Goal: Register for event/course

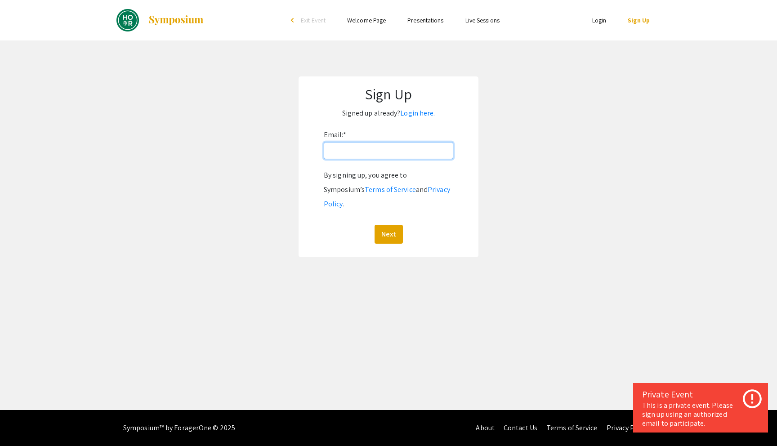
click at [394, 148] on input "Email: *" at bounding box center [389, 150] width 130 height 17
type input "[EMAIL_ADDRESS][DOMAIN_NAME]"
click at [375, 225] on button "Next" at bounding box center [389, 234] width 28 height 19
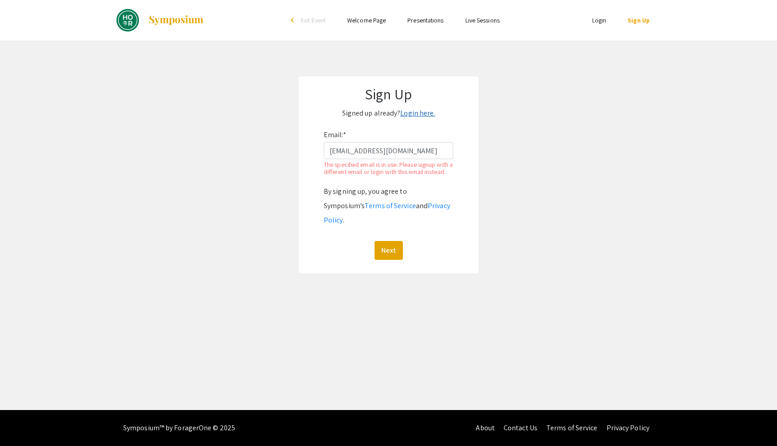
click at [425, 112] on link "Login here." at bounding box center [417, 112] width 35 height 9
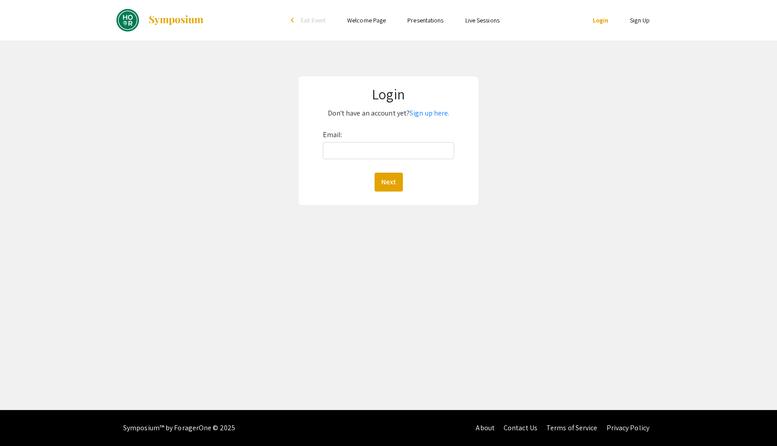
click at [392, 135] on div "Email: Next" at bounding box center [388, 160] width 131 height 64
click at [392, 152] on input "Email:" at bounding box center [388, 150] width 131 height 17
type input "skim510@jh.edu"
click at [375, 173] on button "Next" at bounding box center [389, 182] width 28 height 19
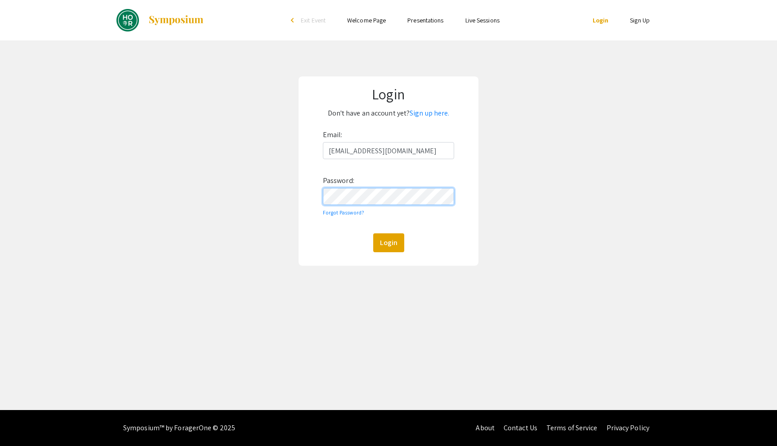
click at [373, 233] on button "Login" at bounding box center [388, 242] width 31 height 19
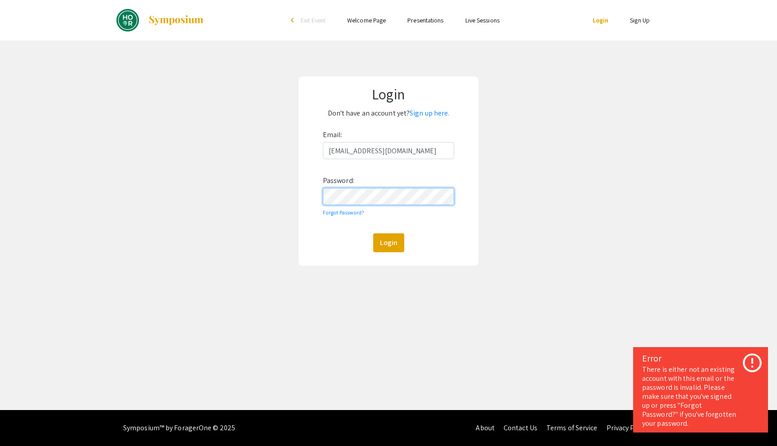
click at [373, 233] on button "Login" at bounding box center [388, 242] width 31 height 19
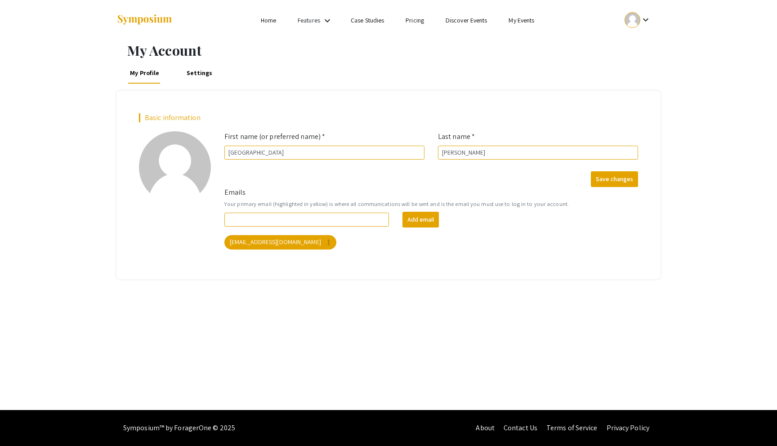
click at [268, 18] on link "Home" at bounding box center [268, 20] width 15 height 8
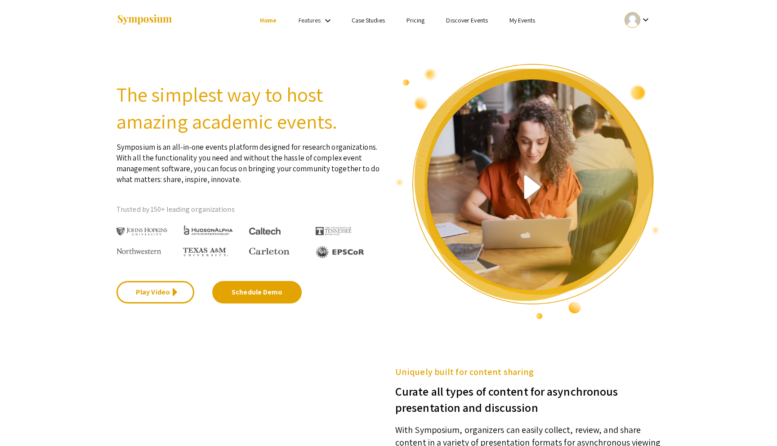
click at [319, 24] on link "Features" at bounding box center [310, 20] width 22 height 8
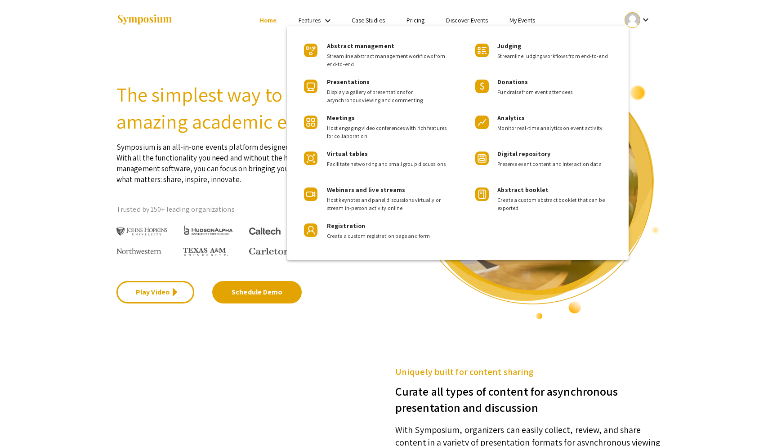
click at [319, 24] on div at bounding box center [388, 223] width 777 height 446
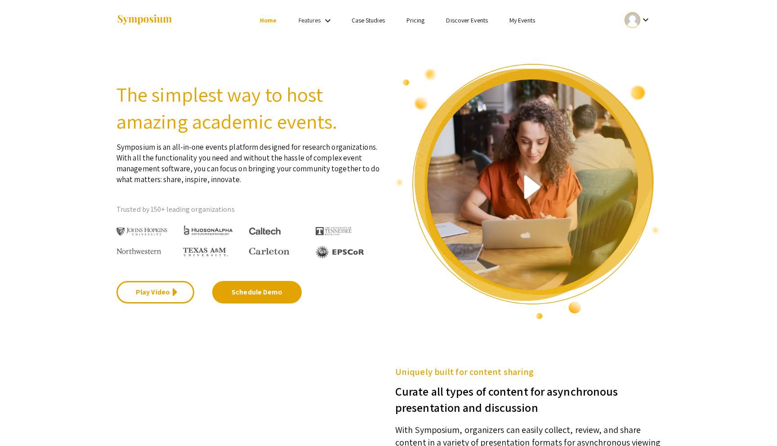
click at [516, 22] on link "My Events" at bounding box center [523, 20] width 26 height 8
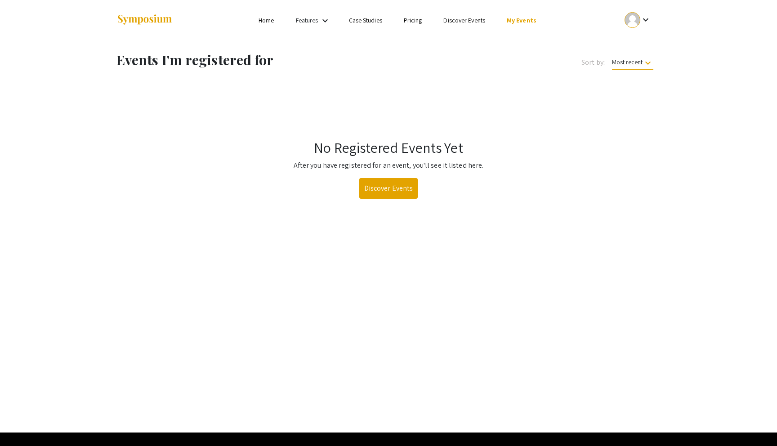
click at [639, 26] on div "keyboard_arrow_down" at bounding box center [637, 20] width 31 height 20
click at [307, 26] on div at bounding box center [388, 223] width 777 height 446
click at [308, 25] on div "Features keyboard_arrow_down" at bounding box center [314, 21] width 36 height 12
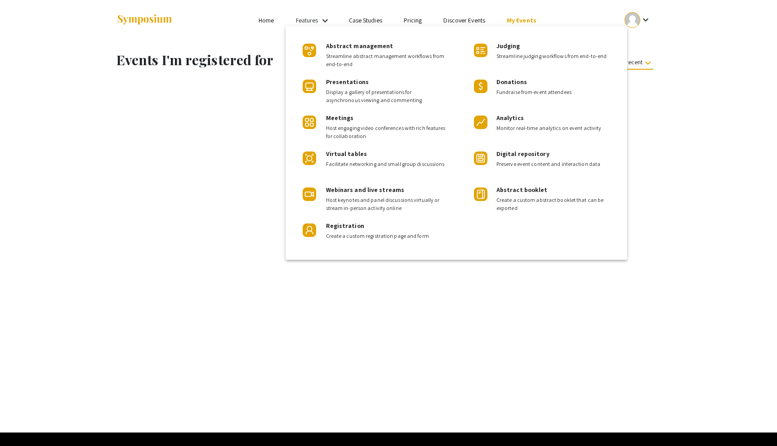
click at [255, 24] on div at bounding box center [388, 223] width 777 height 446
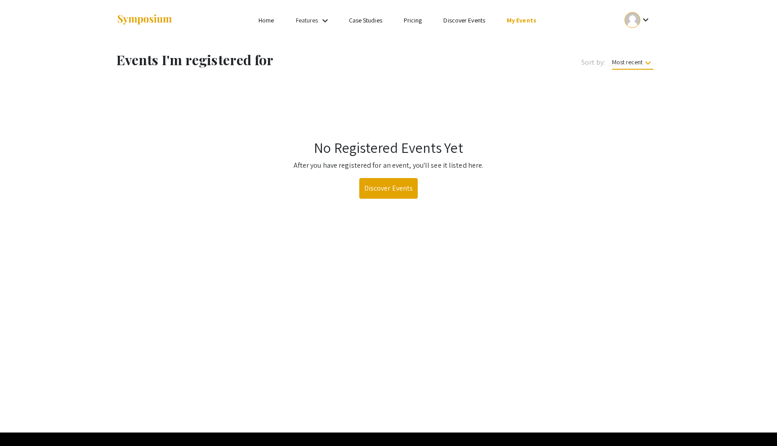
click at [259, 24] on li "Home" at bounding box center [266, 20] width 37 height 11
click at [268, 20] on link "Home" at bounding box center [266, 20] width 15 height 8
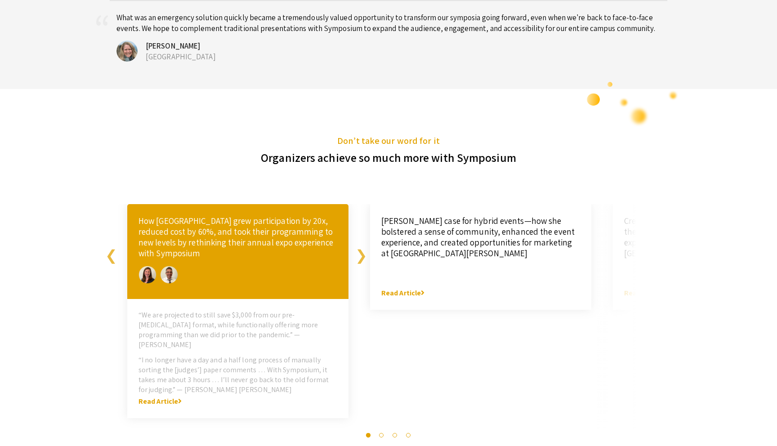
scroll to position [1882, 0]
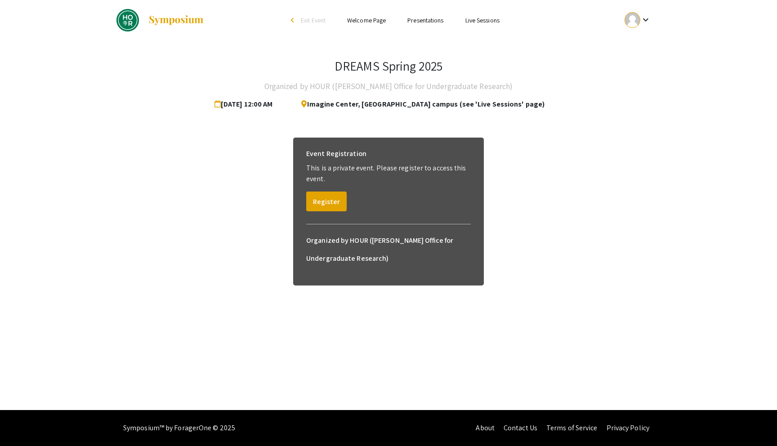
click at [431, 21] on link "Presentations" at bounding box center [425, 20] width 36 height 8
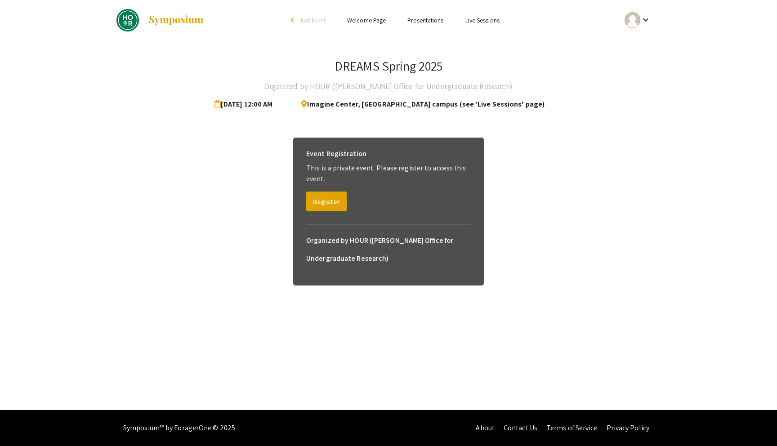
click at [431, 21] on link "Presentations" at bounding box center [425, 20] width 36 height 8
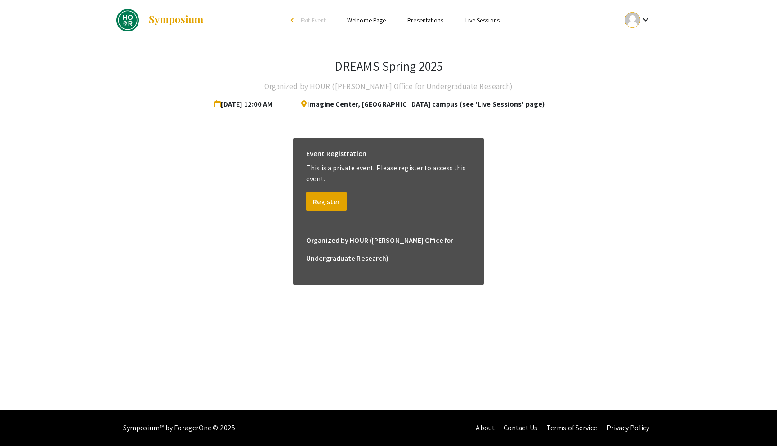
click at [472, 24] on link "Live Sessions" at bounding box center [482, 20] width 34 height 8
click at [472, 23] on link "Live Sessions" at bounding box center [482, 20] width 34 height 8
click at [363, 22] on link "Welcome Page" at bounding box center [366, 20] width 39 height 8
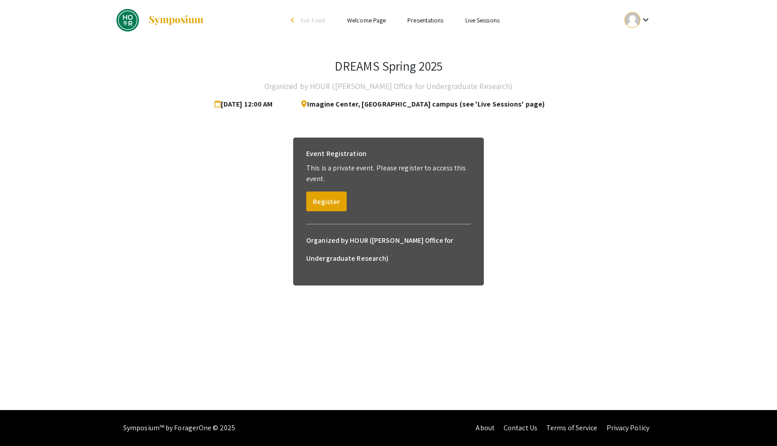
click at [363, 22] on link "Welcome Page" at bounding box center [366, 20] width 39 height 8
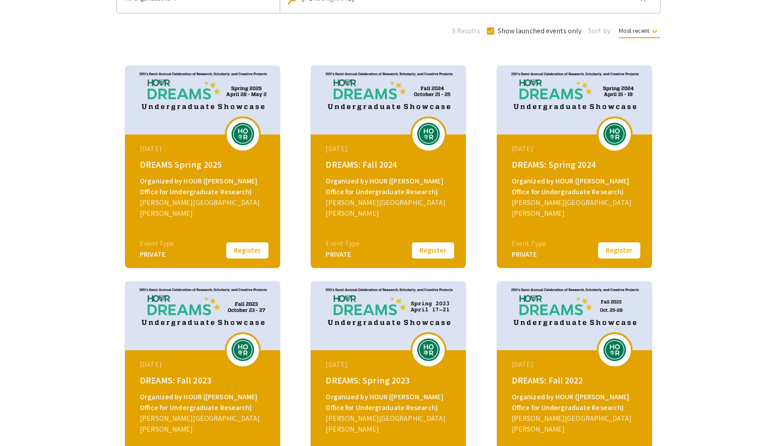
scroll to position [99, 0]
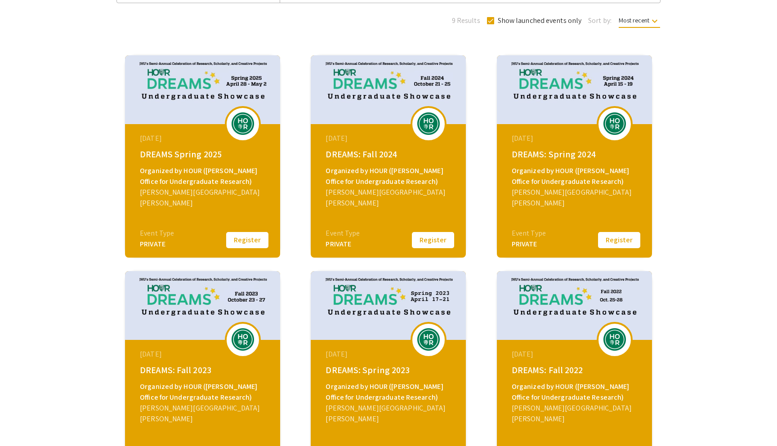
click at [255, 242] on button "Register" at bounding box center [247, 240] width 45 height 19
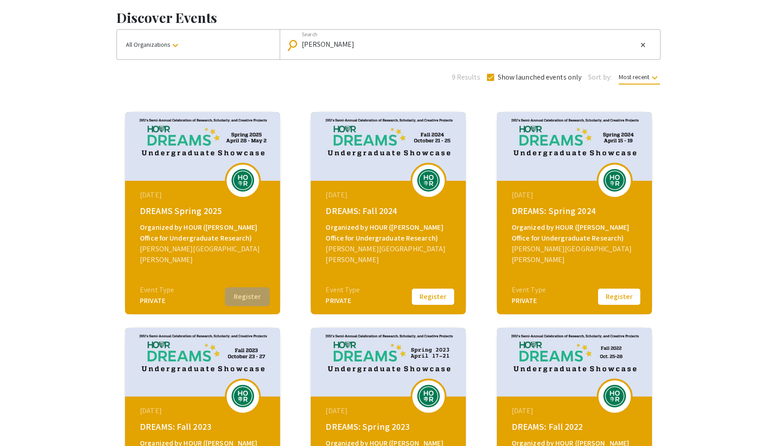
scroll to position [13, 0]
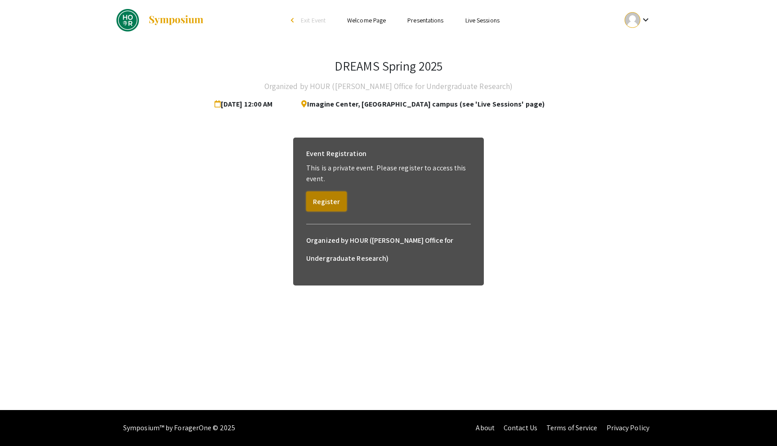
click at [331, 201] on button "Register" at bounding box center [326, 202] width 40 height 20
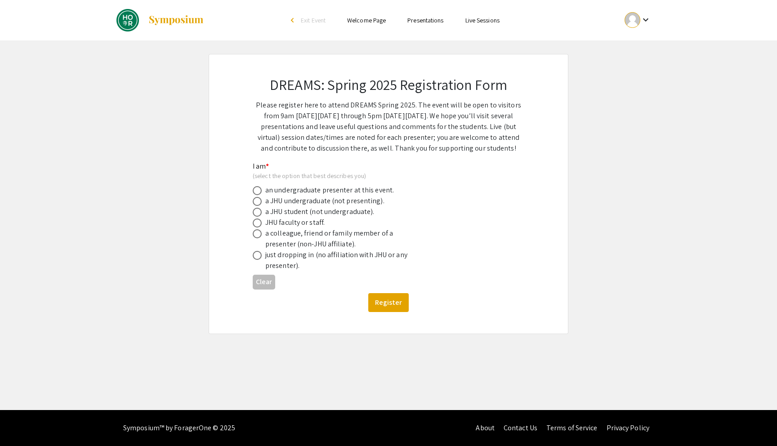
click at [316, 204] on div "a JHU undergraduate (not presenting)." at bounding box center [324, 201] width 119 height 11
click at [258, 202] on span at bounding box center [257, 201] width 9 height 9
click at [258, 202] on input "radio" at bounding box center [257, 201] width 9 height 9
radio input "true"
click at [384, 301] on button "Register" at bounding box center [388, 302] width 40 height 19
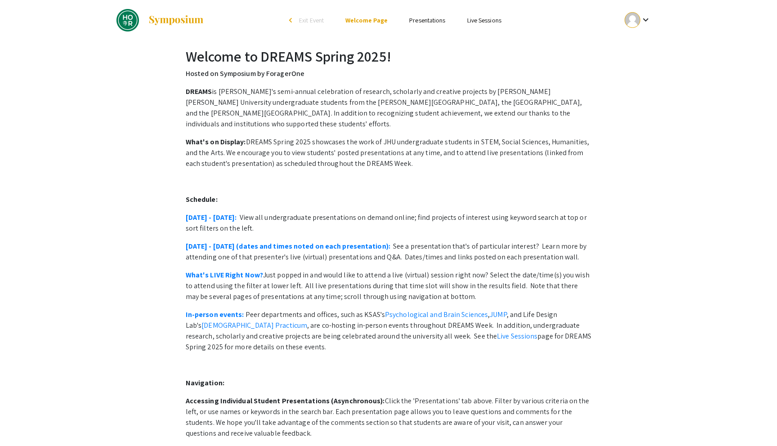
click at [416, 19] on link "Presentations" at bounding box center [427, 20] width 36 height 8
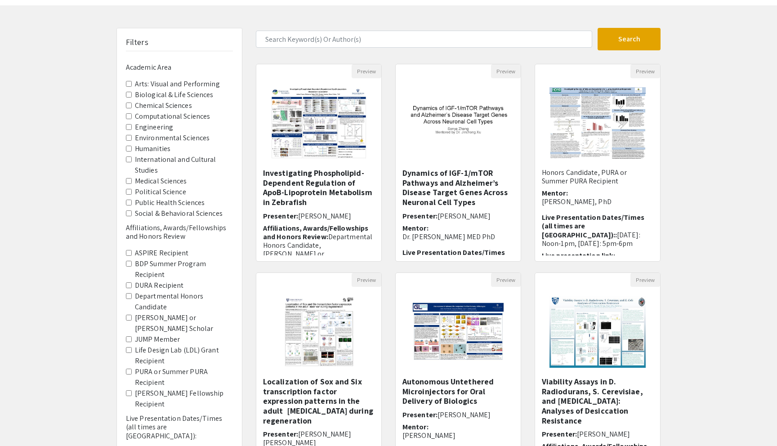
scroll to position [150, 0]
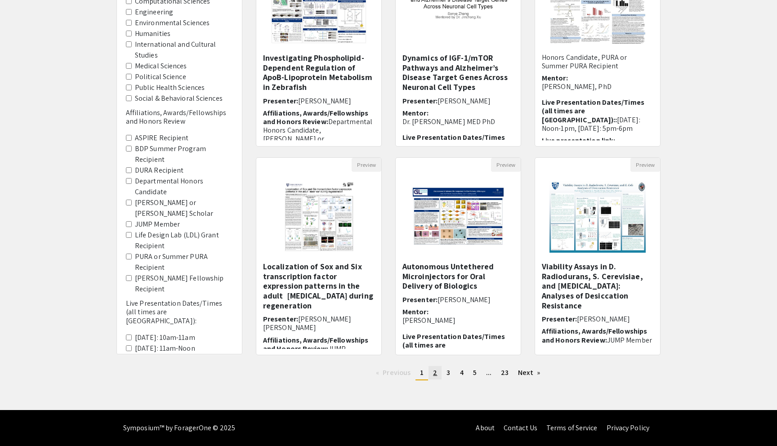
click at [434, 374] on span "2" at bounding box center [435, 372] width 4 height 9
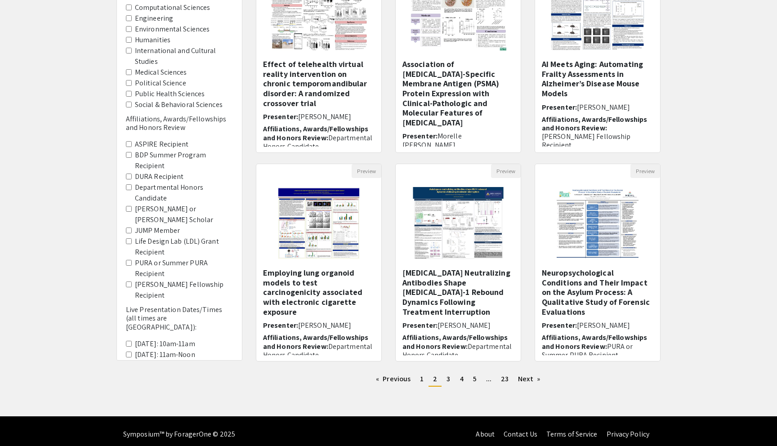
scroll to position [150, 0]
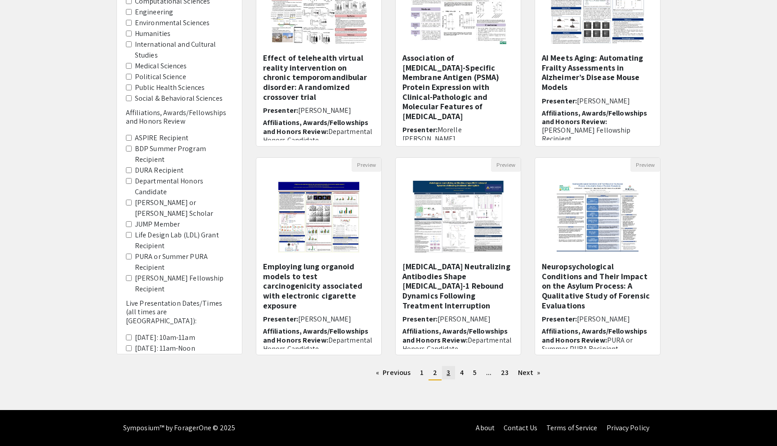
click at [447, 377] on link "page 3" at bounding box center [448, 372] width 13 height 13
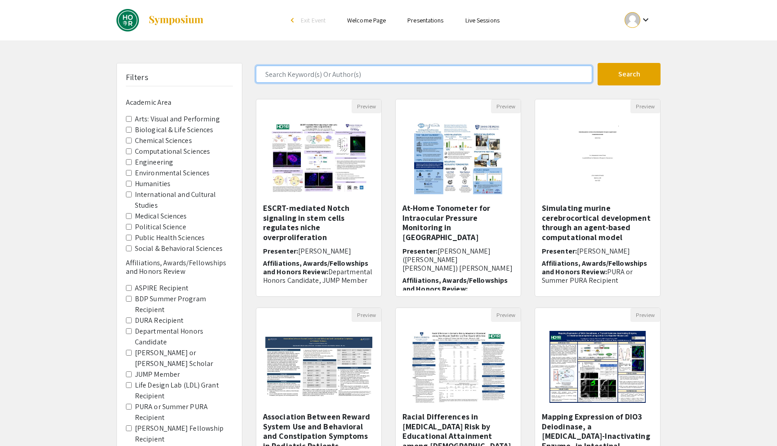
click at [450, 80] on input "Search Keyword(s) Or Author(s)" at bounding box center [424, 74] width 336 height 17
click at [598, 63] on button "Search" at bounding box center [629, 74] width 63 height 22
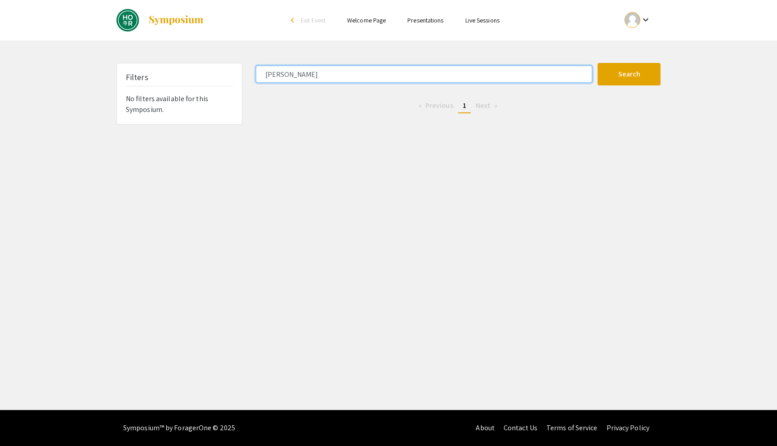
click at [392, 72] on input "[PERSON_NAME]" at bounding box center [424, 74] width 336 height 17
type input "[PERSON_NAME]"
click at [598, 63] on button "Search" at bounding box center [629, 74] width 63 height 22
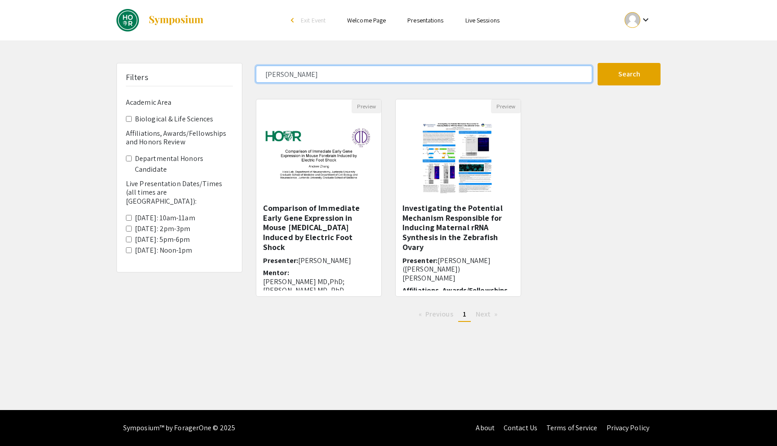
click at [415, 78] on input "[PERSON_NAME]" at bounding box center [424, 74] width 336 height 17
type input "biodegradable"
click at [598, 63] on button "Search" at bounding box center [629, 74] width 63 height 22
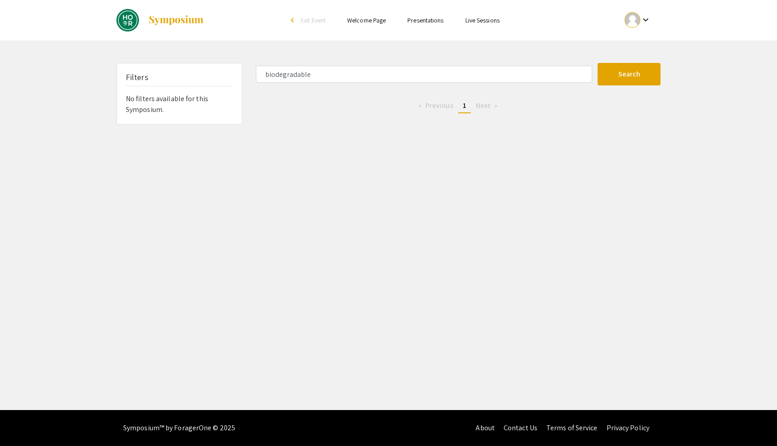
click at [408, 88] on div "biodegradable Search 0 Results found Previous page 1 / 1 You're on page 1 Next …" at bounding box center [458, 94] width 418 height 62
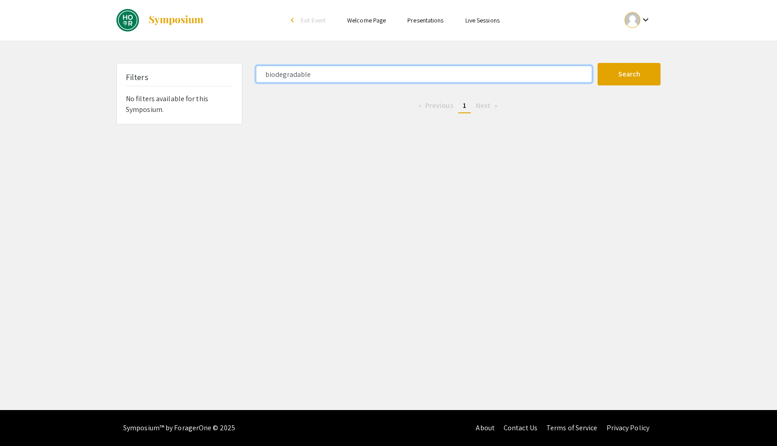
click at [405, 82] on input "biodegradable" at bounding box center [424, 74] width 336 height 17
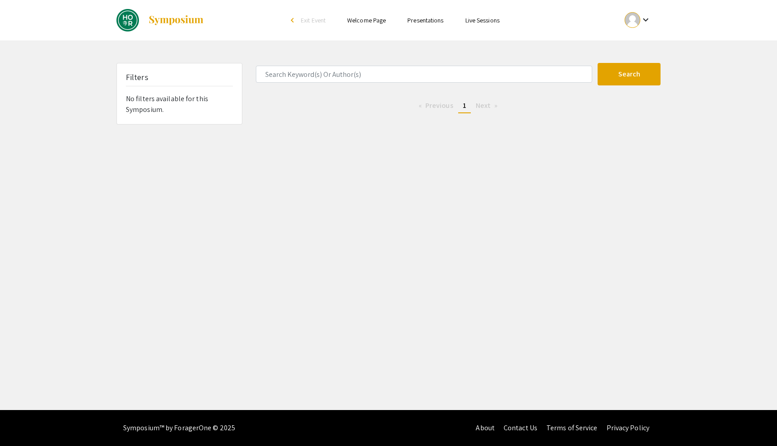
click at [595, 79] on div at bounding box center [426, 74] width 340 height 17
click at [608, 73] on button "Search" at bounding box center [629, 74] width 63 height 22
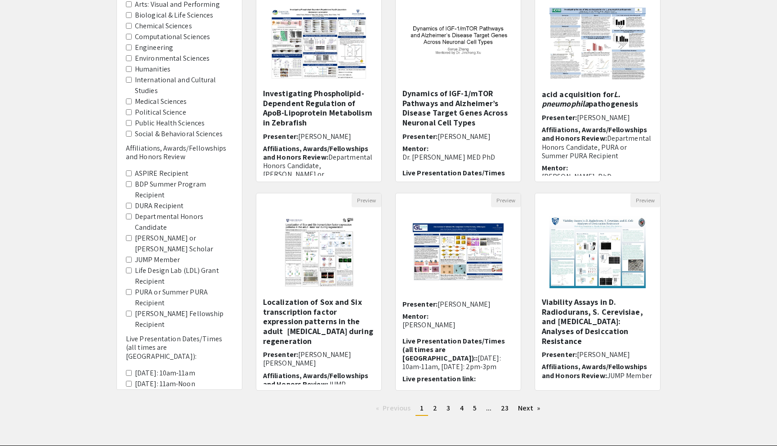
scroll to position [122, 0]
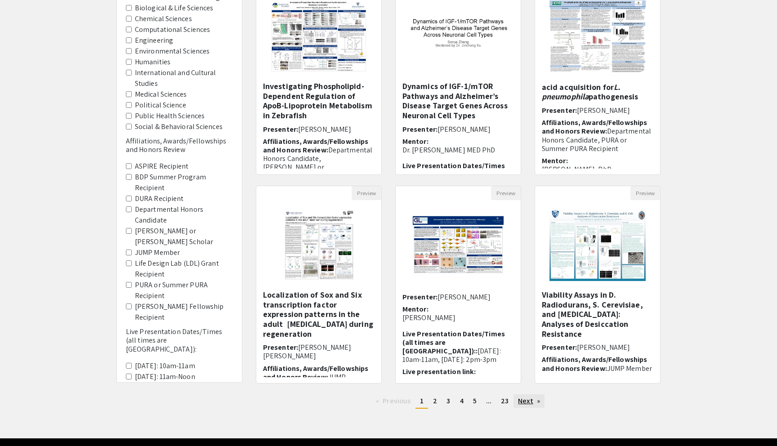
click at [531, 399] on link "Next page" at bounding box center [529, 400] width 31 height 13
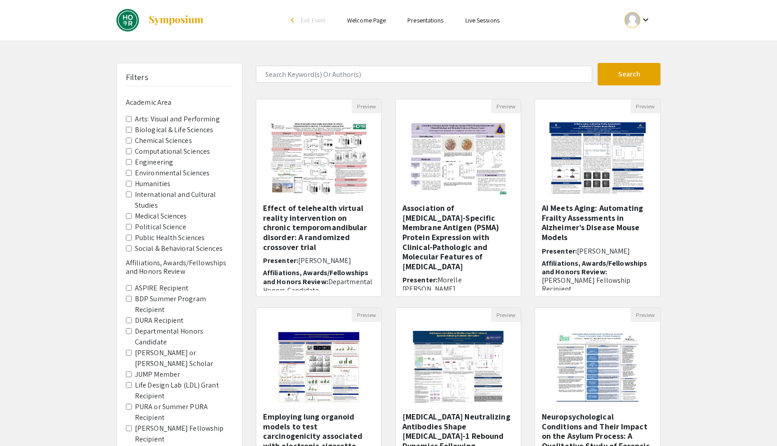
scroll to position [150, 0]
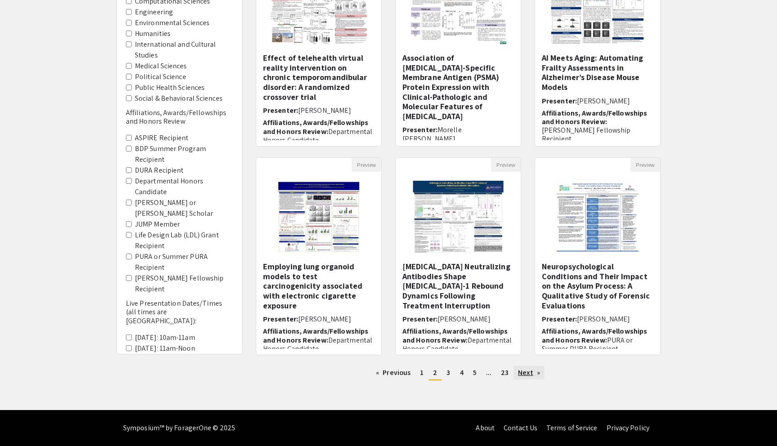
click at [530, 376] on link "Next page" at bounding box center [529, 372] width 31 height 13
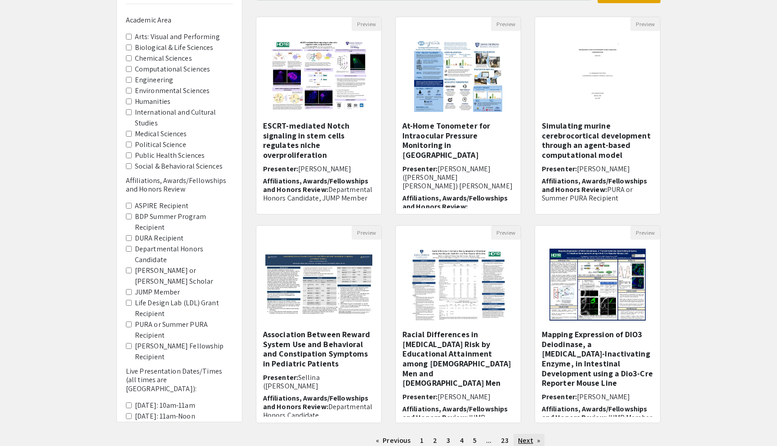
scroll to position [150, 0]
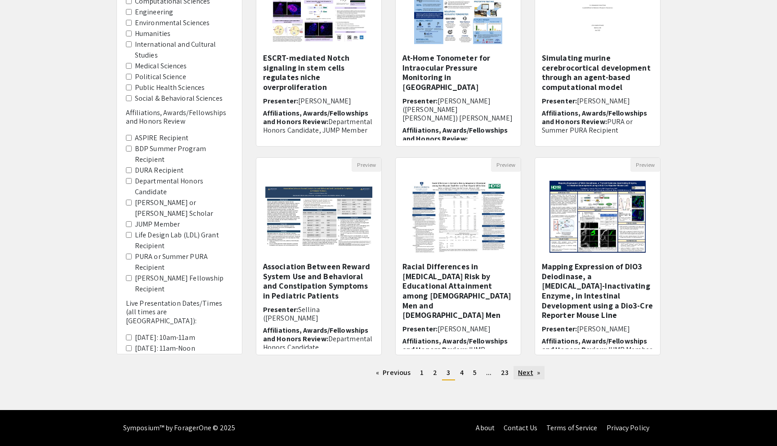
click at [531, 375] on link "Next page" at bounding box center [529, 372] width 31 height 13
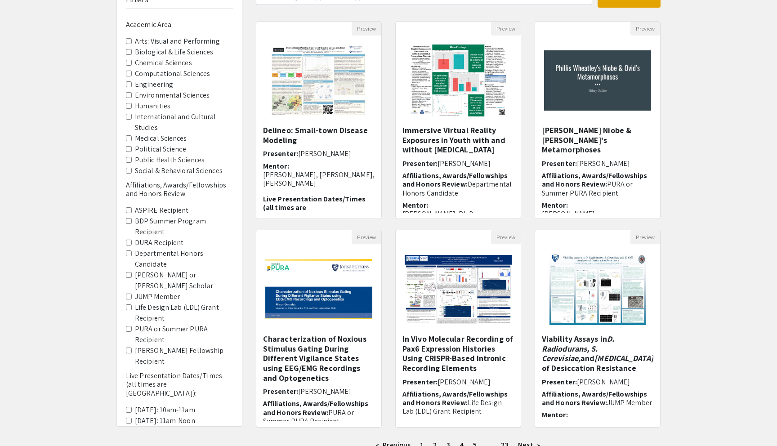
scroll to position [107, 0]
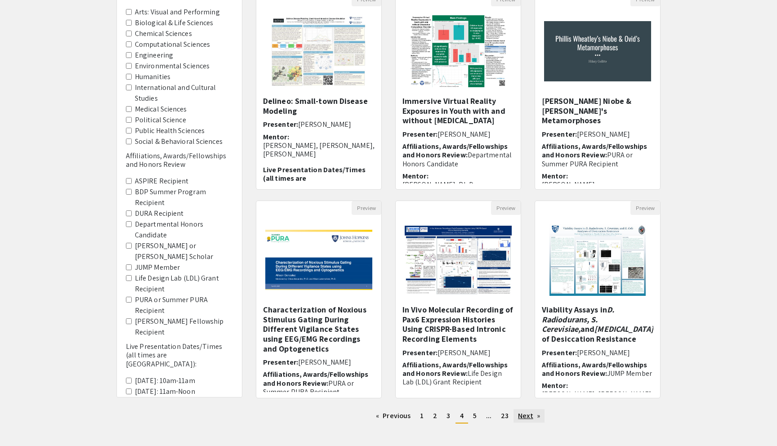
click at [532, 411] on link "Next page" at bounding box center [529, 415] width 31 height 13
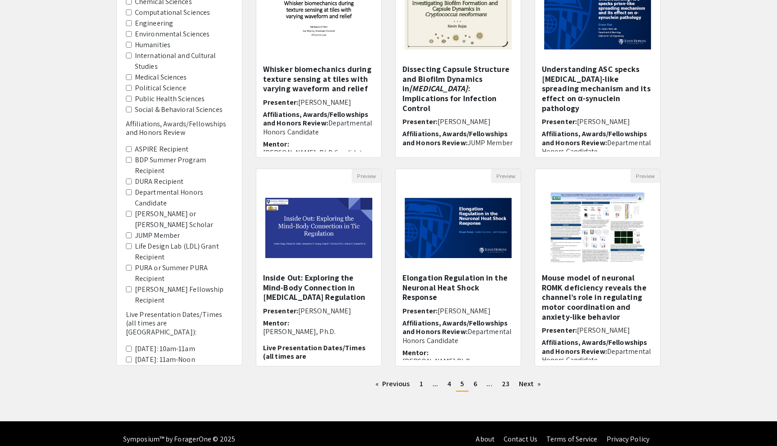
scroll to position [150, 0]
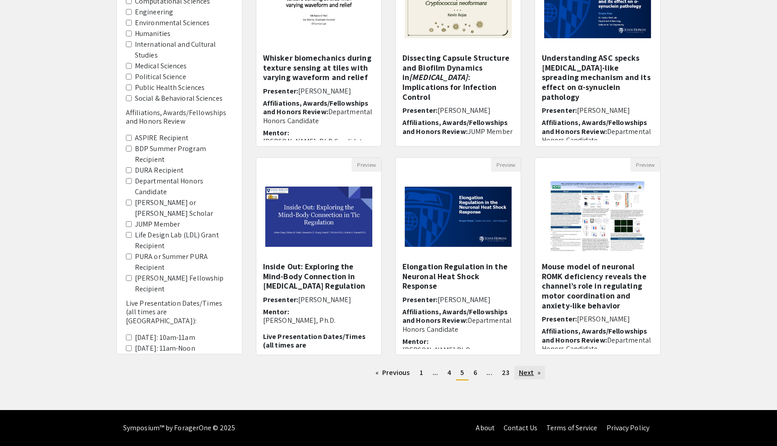
click at [526, 370] on link "Next page" at bounding box center [529, 372] width 31 height 13
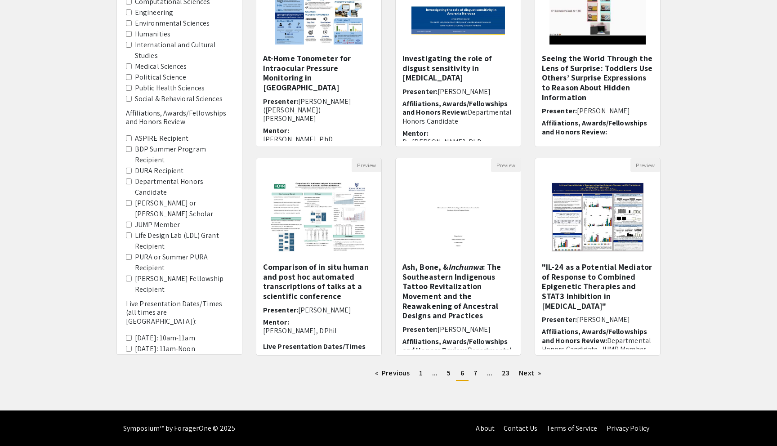
scroll to position [150, 0]
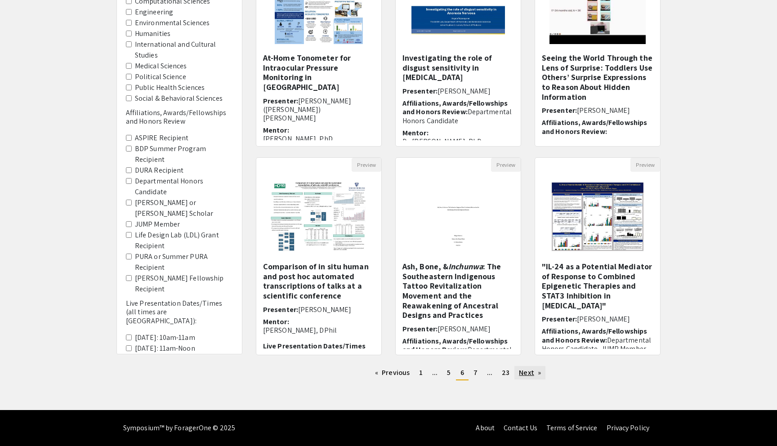
click at [531, 369] on link "Next page" at bounding box center [529, 372] width 31 height 13
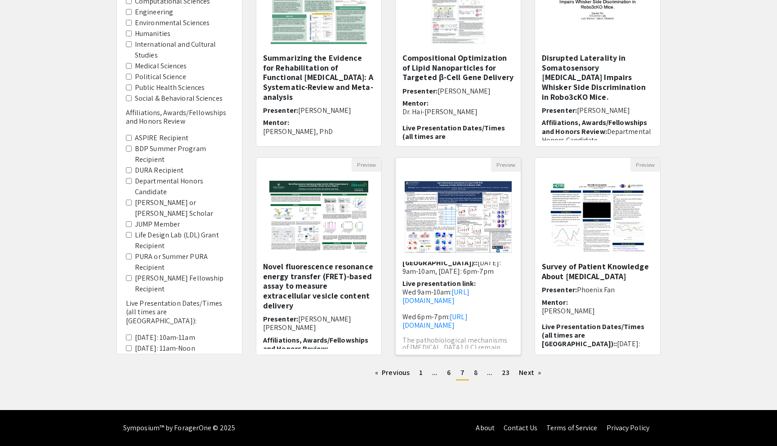
scroll to position [146, 0]
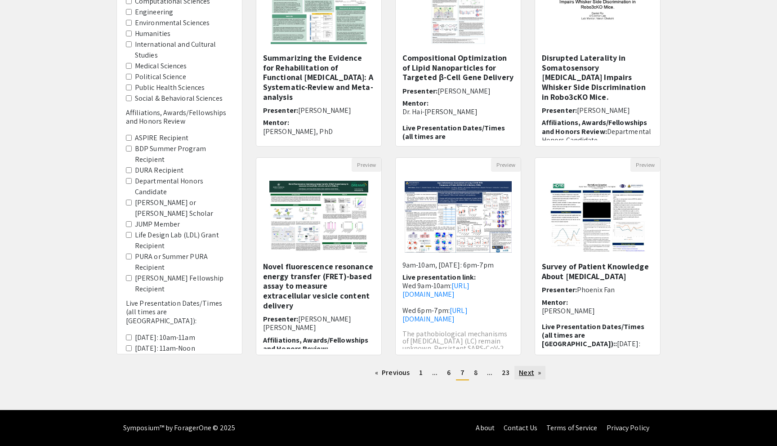
click at [545, 379] on link "Next page" at bounding box center [529, 372] width 31 height 13
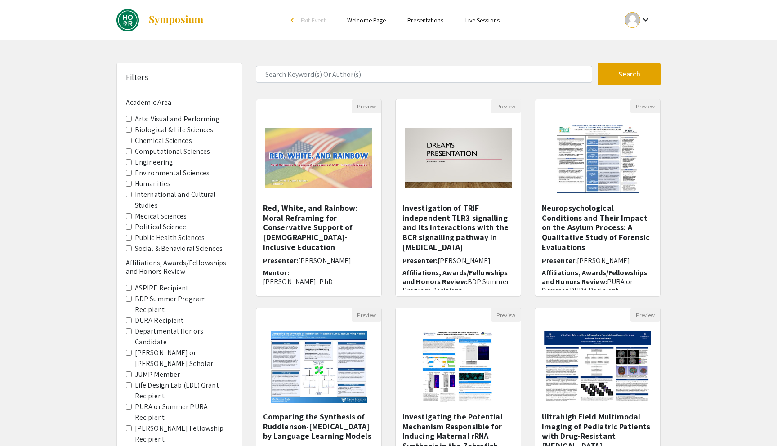
scroll to position [150, 0]
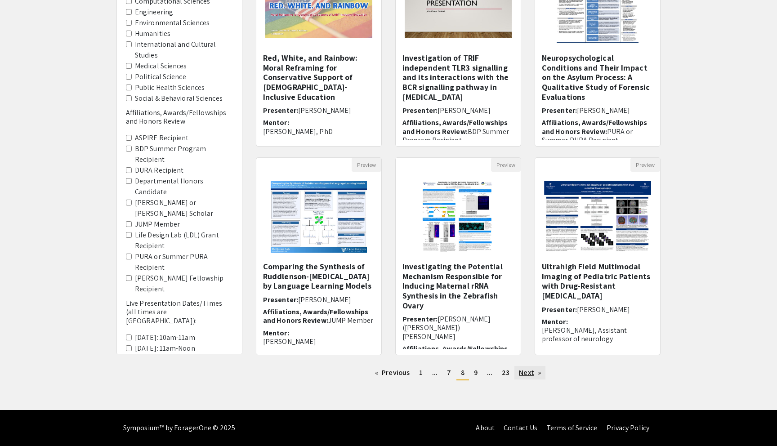
click at [533, 375] on link "Next page" at bounding box center [529, 372] width 31 height 13
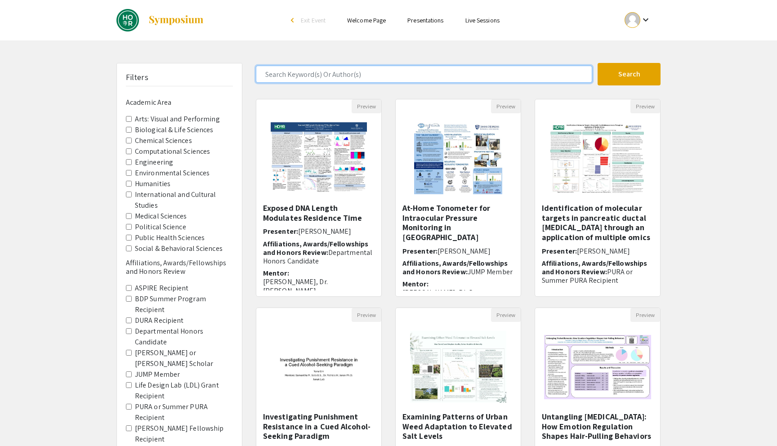
click at [367, 76] on input "Search Keyword(s) Or Author(s)" at bounding box center [424, 74] width 336 height 17
type input "aptamer"
click at [598, 63] on button "Search" at bounding box center [629, 74] width 63 height 22
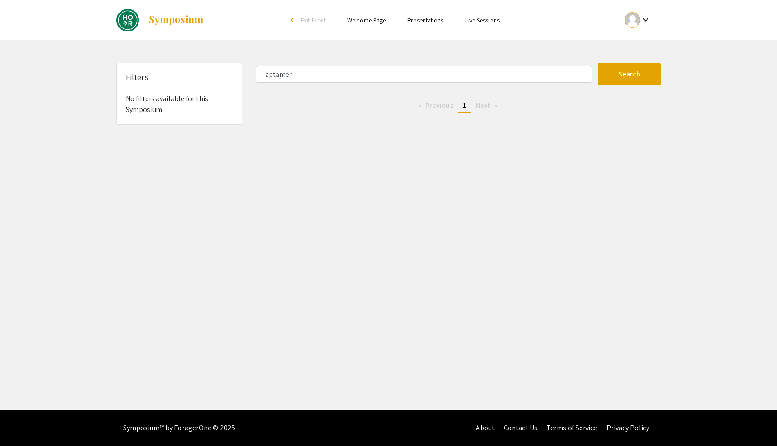
click at [487, 25] on li "Live Sessions" at bounding box center [483, 20] width 56 height 11
click at [483, 19] on link "Live Sessions" at bounding box center [482, 20] width 34 height 8
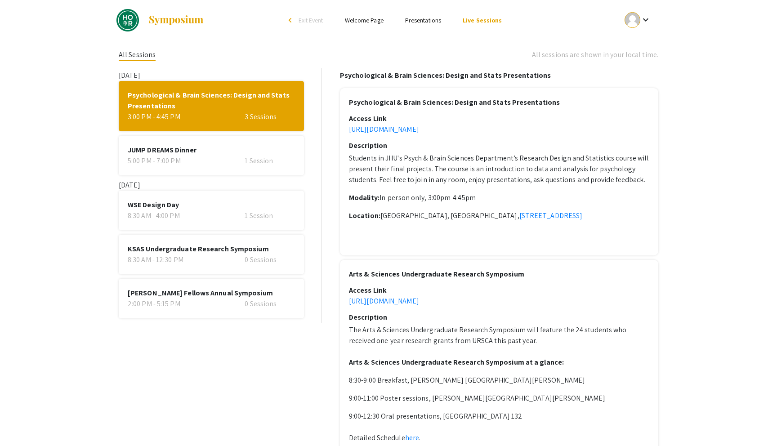
click at [237, 197] on div "WSE Design Day 8:30 AM - 4:00 PM 1 Session" at bounding box center [211, 211] width 185 height 40
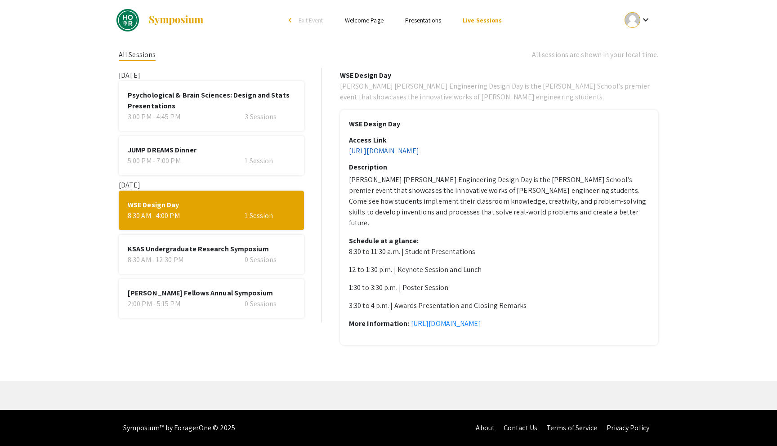
click at [419, 149] on link "[URL][DOMAIN_NAME]" at bounding box center [384, 150] width 70 height 9
